Goal: Task Accomplishment & Management: Manage account settings

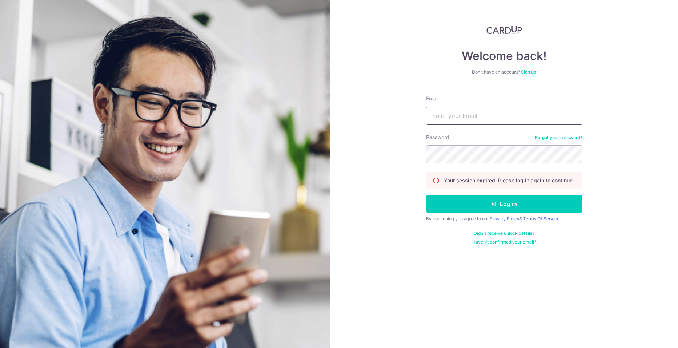
click at [451, 113] on input "Email" at bounding box center [504, 116] width 156 height 18
type input "[EMAIL_ADDRESS][PERSON_NAME][DOMAIN_NAME]"
click at [426, 195] on button "Log in" at bounding box center [504, 204] width 156 height 18
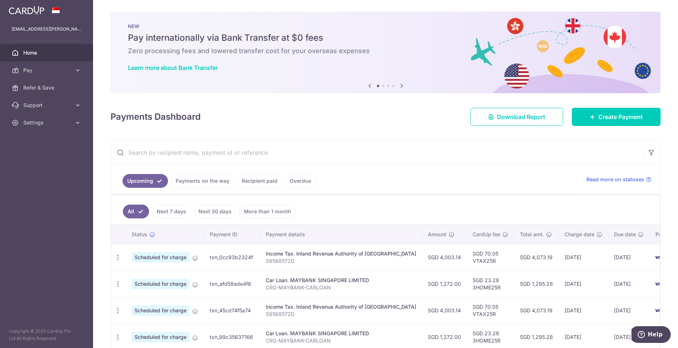
click at [263, 180] on link "Recipient paid" at bounding box center [259, 181] width 45 height 14
